Goal: Find specific page/section: Find specific page/section

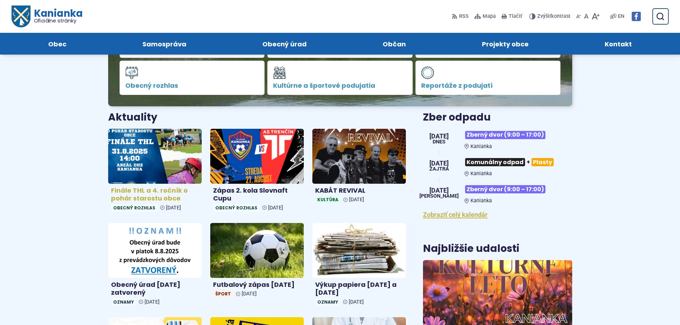
scroll to position [143, 0]
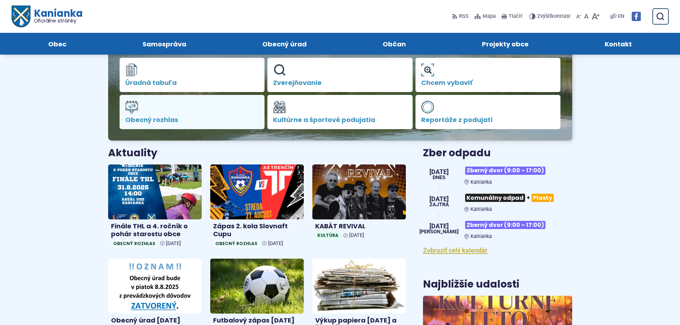
click at [158, 118] on span "Obecný rozhlas" at bounding box center [192, 119] width 134 height 7
click at [130, 107] on use at bounding box center [131, 107] width 12 height 12
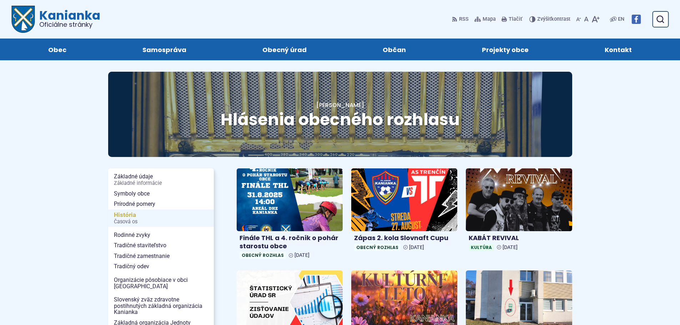
click at [134, 216] on span "História Časová os" at bounding box center [161, 219] width 94 height 18
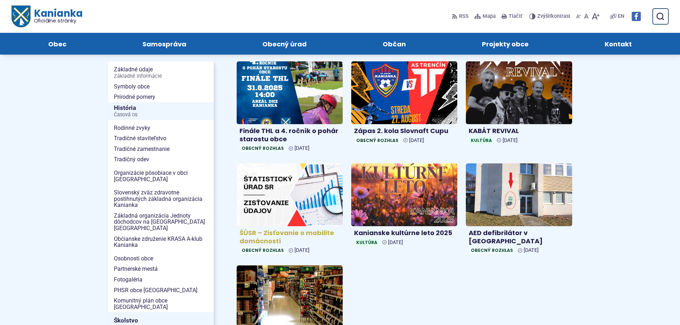
scroll to position [71, 0]
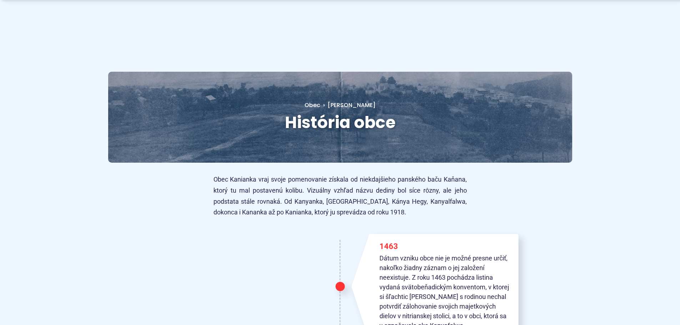
scroll to position [36, 0]
